Goal: Task Accomplishment & Management: Complete application form

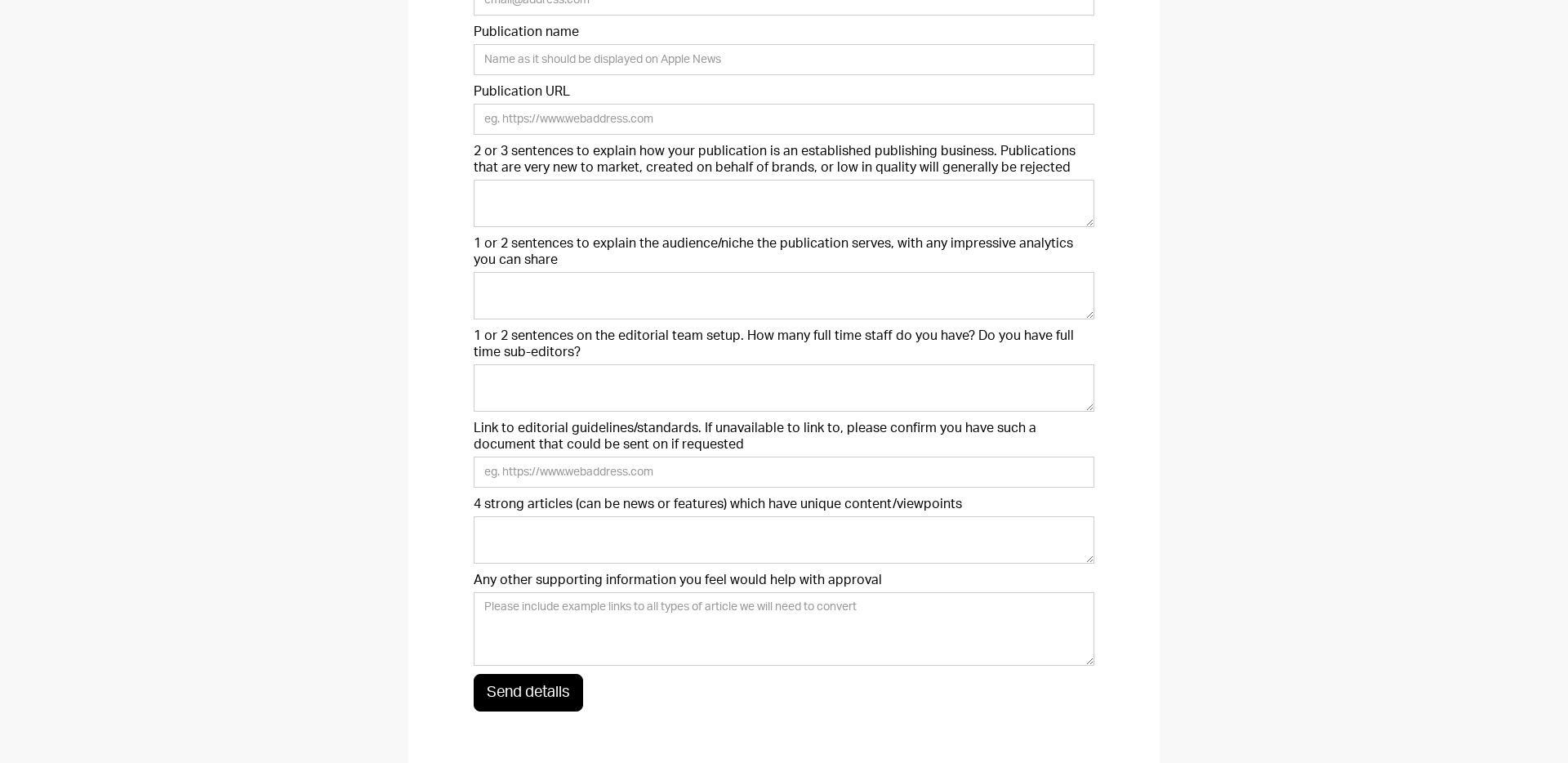
scroll to position [400, 0]
click at [685, 154] on label "2 or 3 sentences to explain how your publication is an established publishing b…" at bounding box center [783, 156] width 620 height 33
click at [685, 177] on textarea "2 or 3 sentences to explain how your publication is an established publishing b…" at bounding box center [783, 200] width 620 height 48
click at [685, 154] on label "2 or 3 sentences to explain how your publication is an established publishing b…" at bounding box center [783, 156] width 620 height 33
click at [685, 177] on textarea "2 or 3 sentences to explain how your publication is an established publishing b…" at bounding box center [783, 200] width 620 height 48
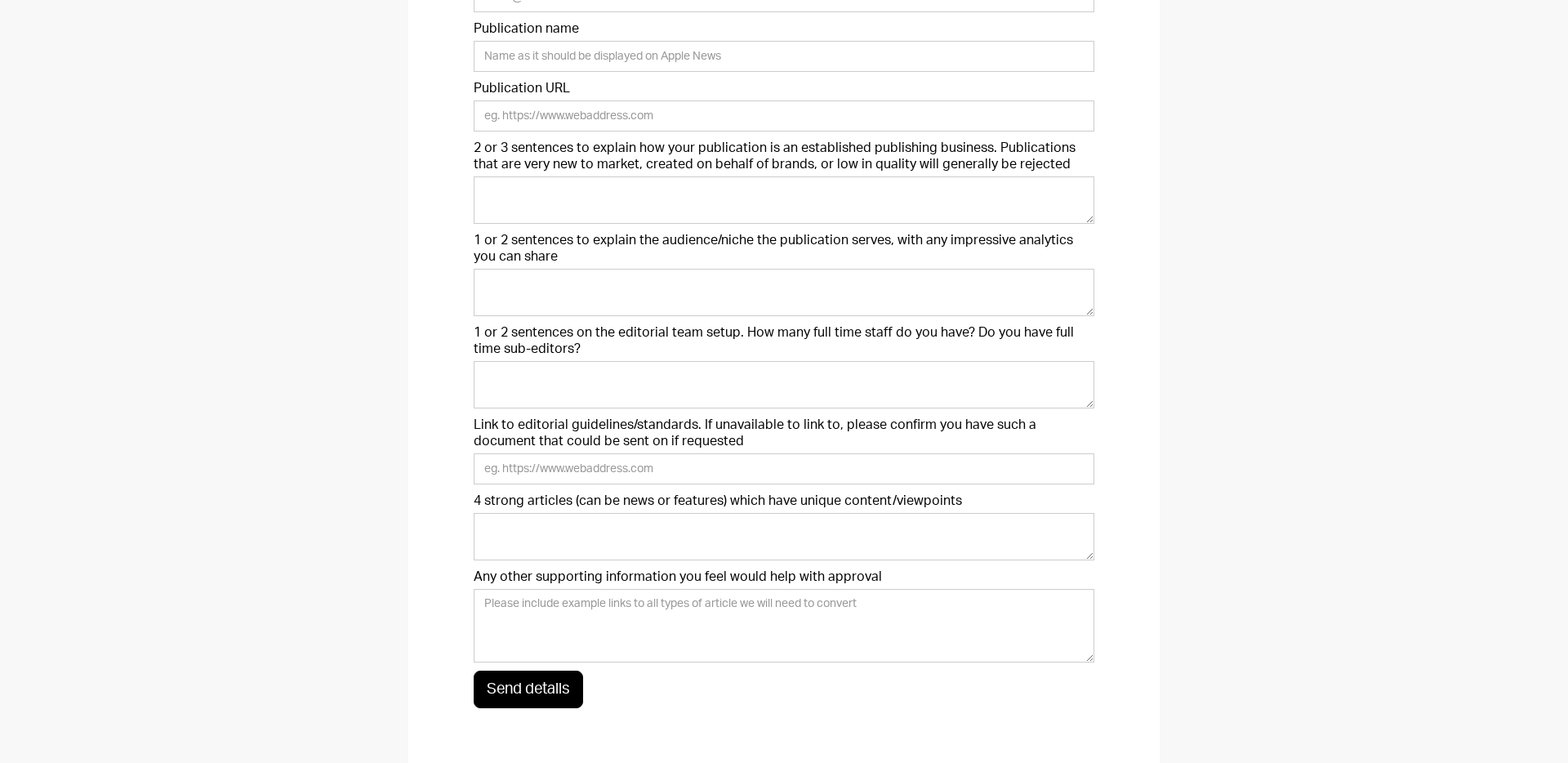
click at [685, 154] on label "2 or 3 sentences to explain how your publication is an established publishing b…" at bounding box center [783, 156] width 620 height 33
click at [685, 177] on textarea "2 or 3 sentences to explain how your publication is an established publishing b…" at bounding box center [783, 200] width 620 height 48
click at [685, 154] on label "2 or 3 sentences to explain how your publication is an established publishing b…" at bounding box center [783, 156] width 620 height 33
click at [685, 177] on textarea "2 or 3 sentences to explain how your publication is an established publishing b…" at bounding box center [783, 200] width 620 height 48
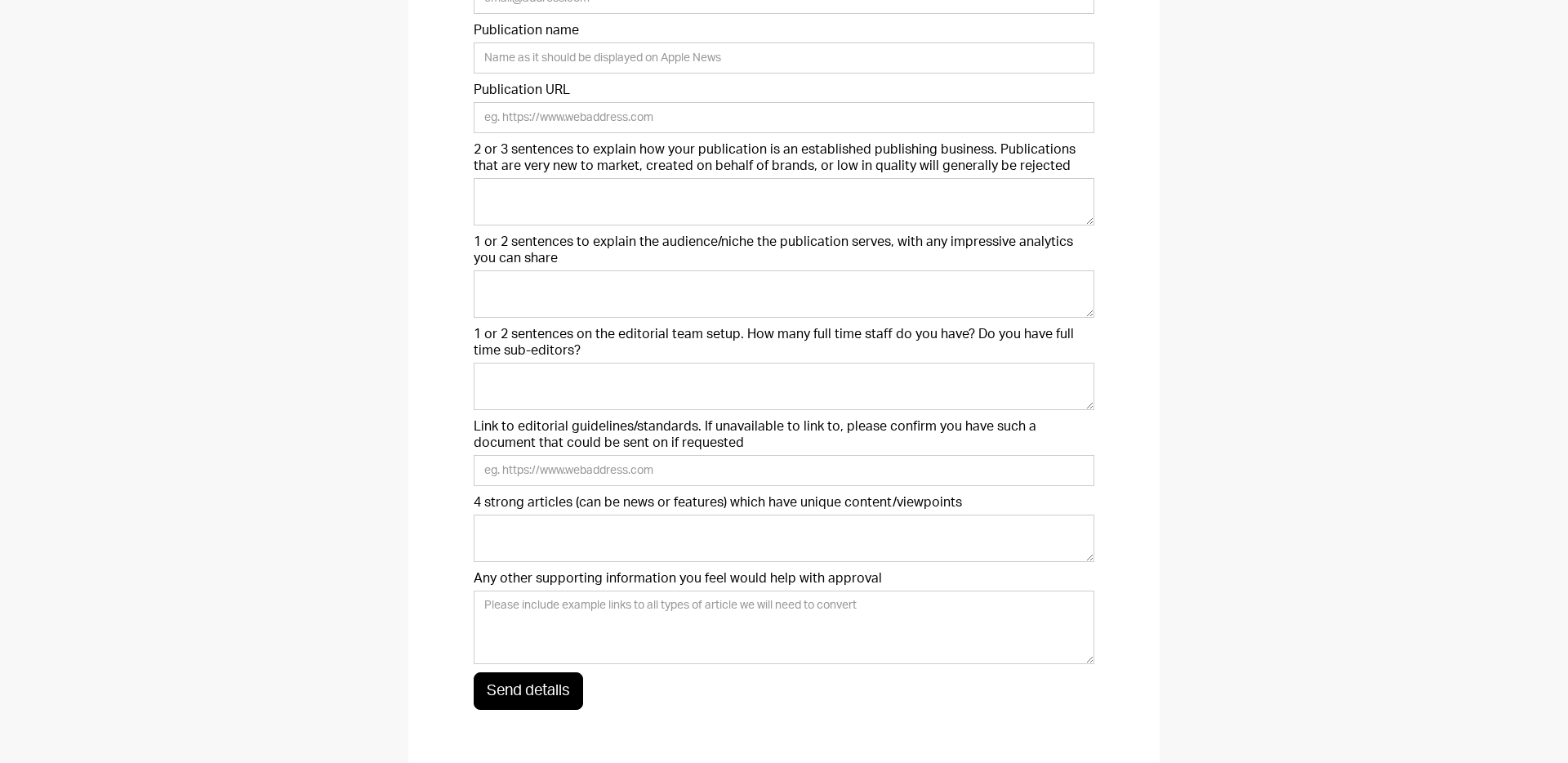
click at [612, 424] on label "Link to editorial guidelines/standards. If unavailable to link to, please confi…" at bounding box center [783, 434] width 620 height 33
click at [612, 454] on input "Link to editorial guidelines/standards. If unavailable to link to, please confi…" at bounding box center [783, 469] width 620 height 31
click at [612, 424] on label "Link to editorial guidelines/standards. If unavailable to link to, please confi…" at bounding box center [783, 434] width 620 height 33
click at [612, 454] on input "Link to editorial guidelines/standards. If unavailable to link to, please confi…" at bounding box center [783, 469] width 620 height 31
click at [612, 424] on label "Link to editorial guidelines/standards. If unavailable to link to, please confi…" at bounding box center [783, 434] width 620 height 33
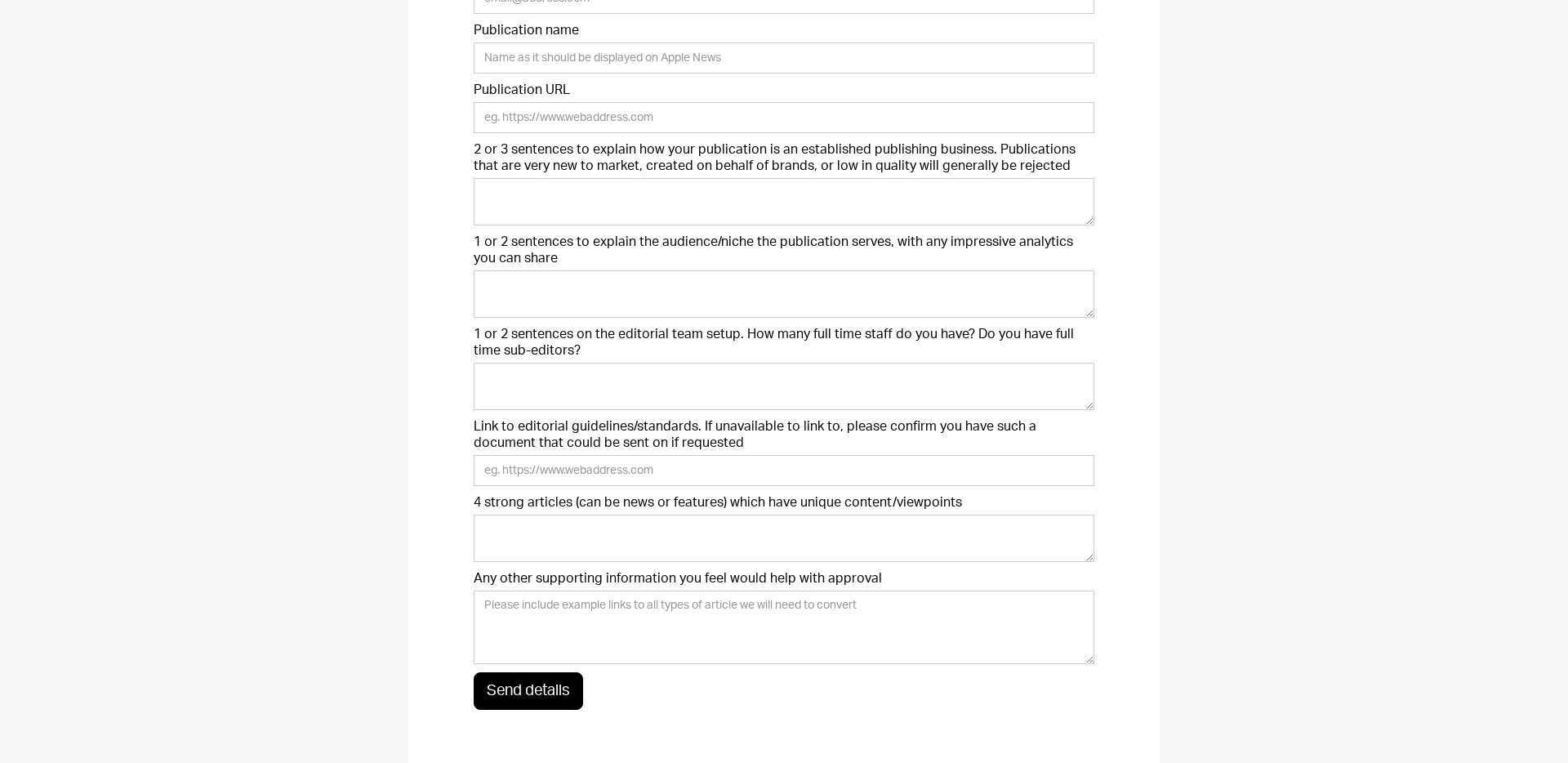
click at [612, 454] on input "Link to editorial guidelines/standards. If unavailable to link to, please confi…" at bounding box center [783, 469] width 620 height 31
click at [212, 186] on div "We just need a few pieces of information to get your pitch ready. Unsure on any…" at bounding box center [784, 307] width 1568 height 997
